Goal: Information Seeking & Learning: Find contact information

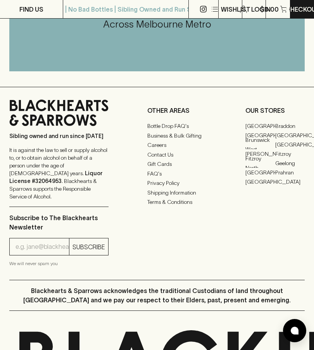
scroll to position [2026, 0]
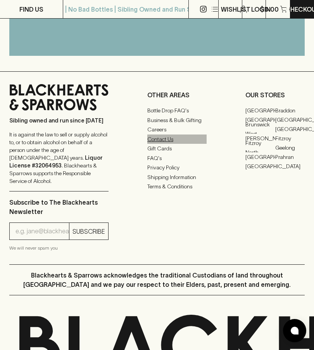
click at [170, 144] on link "Contact Us" at bounding box center [176, 139] width 59 height 9
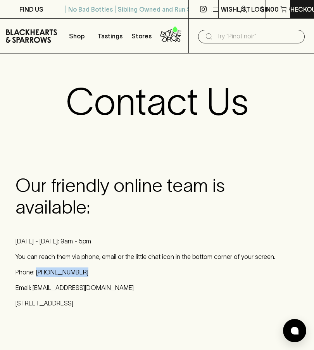
drag, startPoint x: 77, startPoint y: 272, endPoint x: 35, endPoint y: 275, distance: 42.4
click at [35, 275] on p "Phone: (03) 9081 9372" at bounding box center [157, 272] width 283 height 9
copy p "(03) 9081 9372"
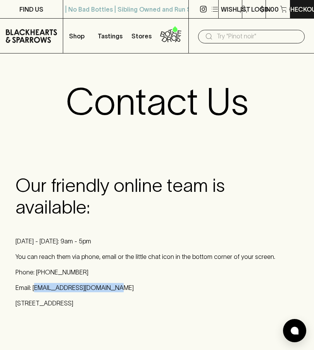
drag, startPoint x: 122, startPoint y: 291, endPoint x: 33, endPoint y: 289, distance: 88.9
click at [33, 289] on p "Email: online@blackhearts.com.au" at bounding box center [157, 287] width 283 height 9
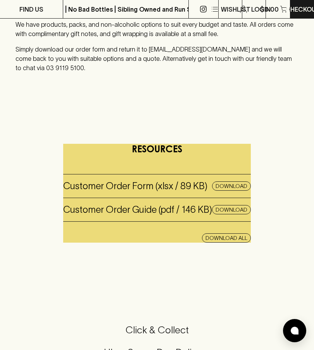
scroll to position [233, 0]
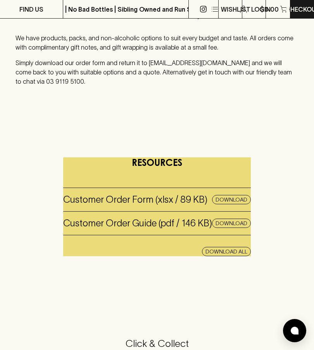
drag, startPoint x: 50, startPoint y: 83, endPoint x: 16, endPoint y: 85, distance: 34.2
click at [16, 85] on p "Simply download our order form and return it to [EMAIL_ADDRESS][DOMAIN_NAME] an…" at bounding box center [157, 72] width 283 height 28
copy p "03 9119 5100"
drag, startPoint x: 123, startPoint y: 61, endPoint x: 127, endPoint y: 52, distance: 8.9
click at [123, 61] on p "Simply download our order form and return it to [EMAIL_ADDRESS][DOMAIN_NAME] an…" at bounding box center [157, 72] width 283 height 28
